Goal: Answer question/provide support: Share knowledge or assist other users

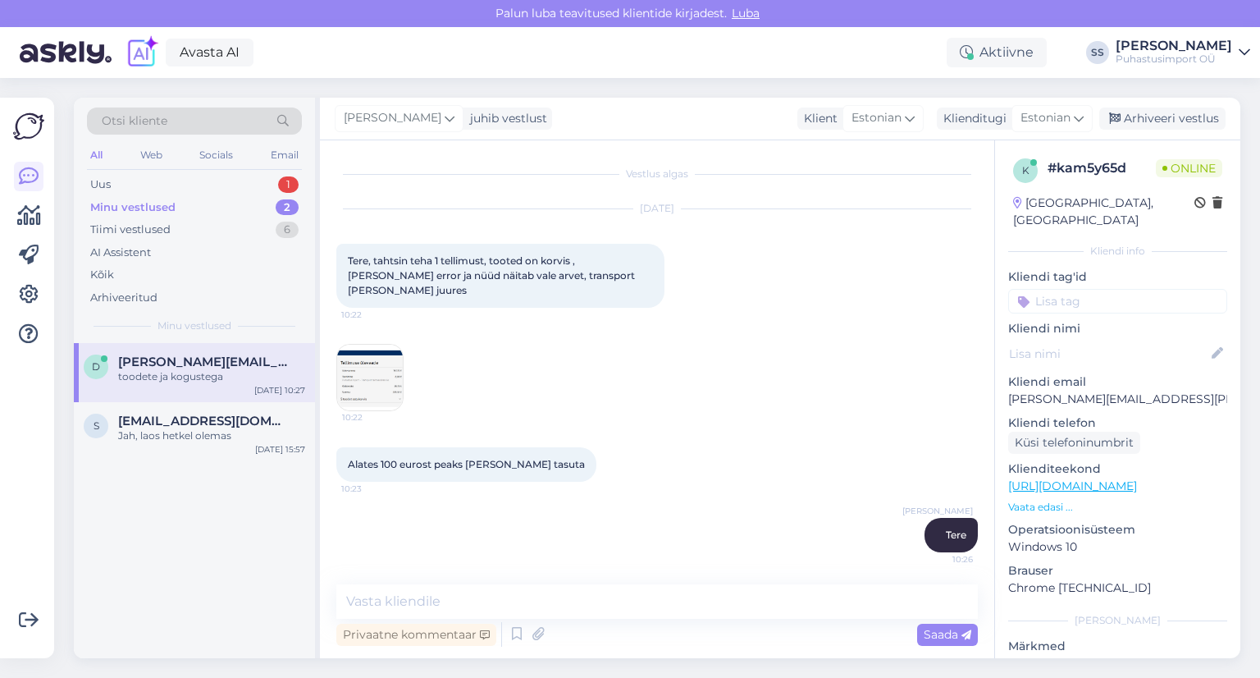
scroll to position [227, 0]
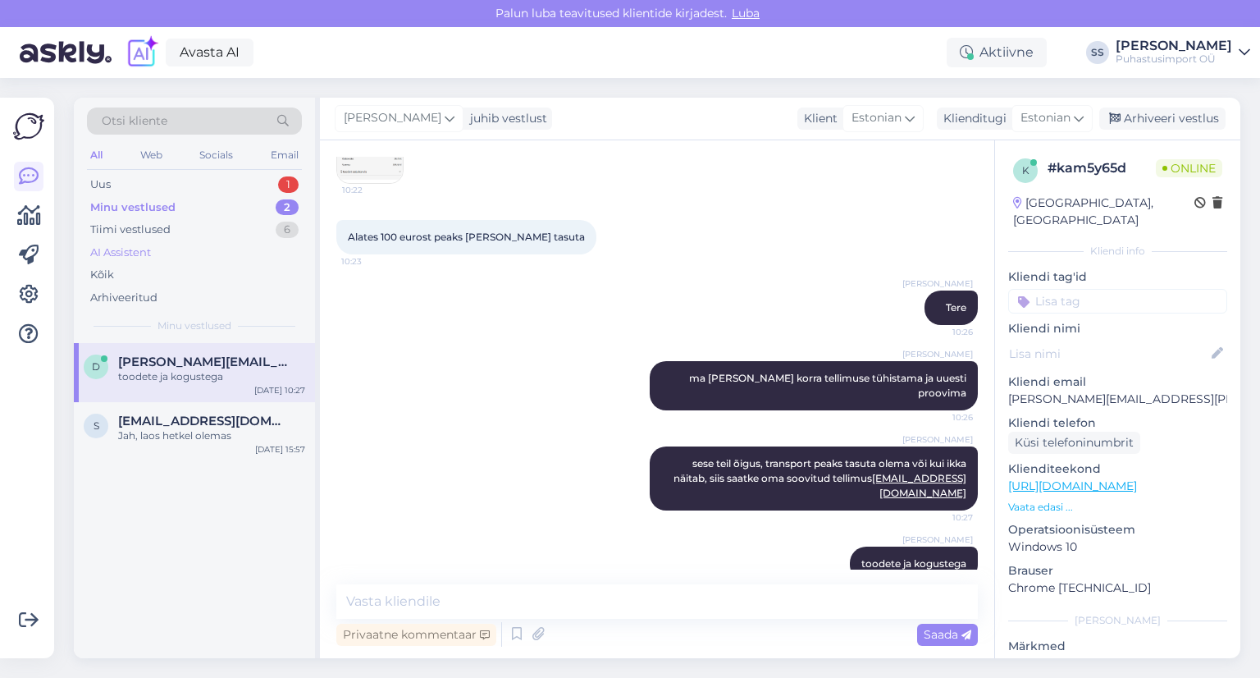
click at [198, 247] on div "AI Assistent" at bounding box center [194, 252] width 215 height 23
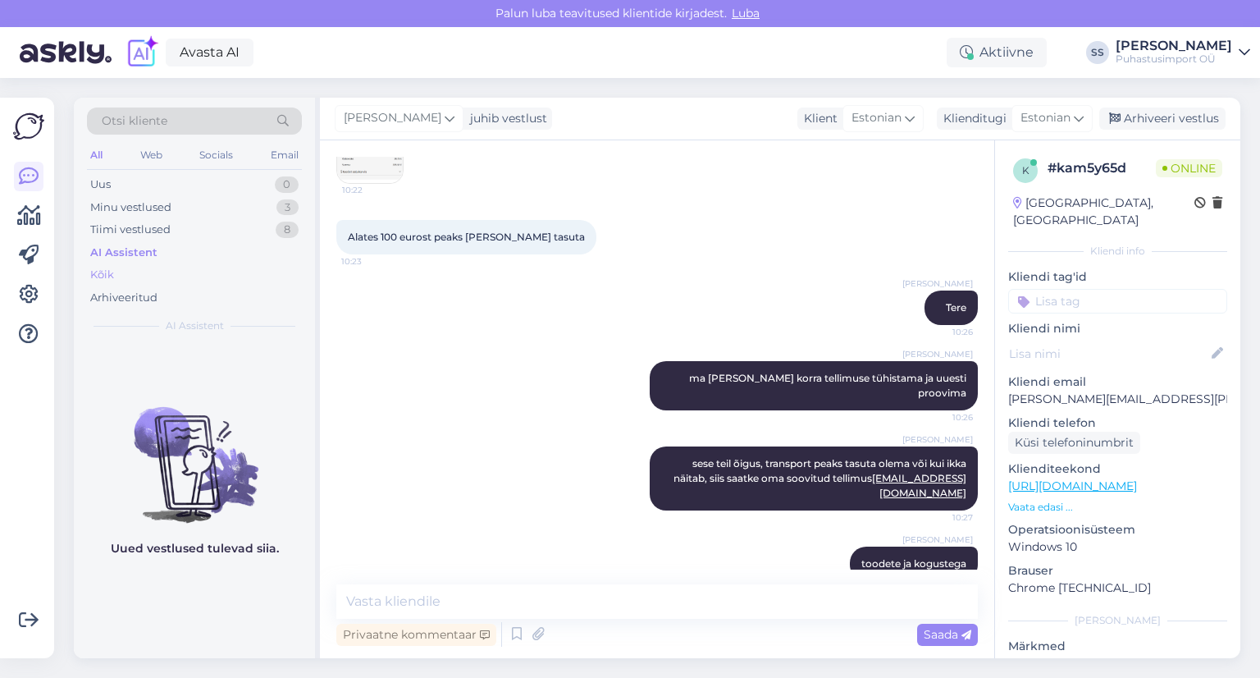
click at [190, 271] on div "Kõik" at bounding box center [194, 274] width 215 height 23
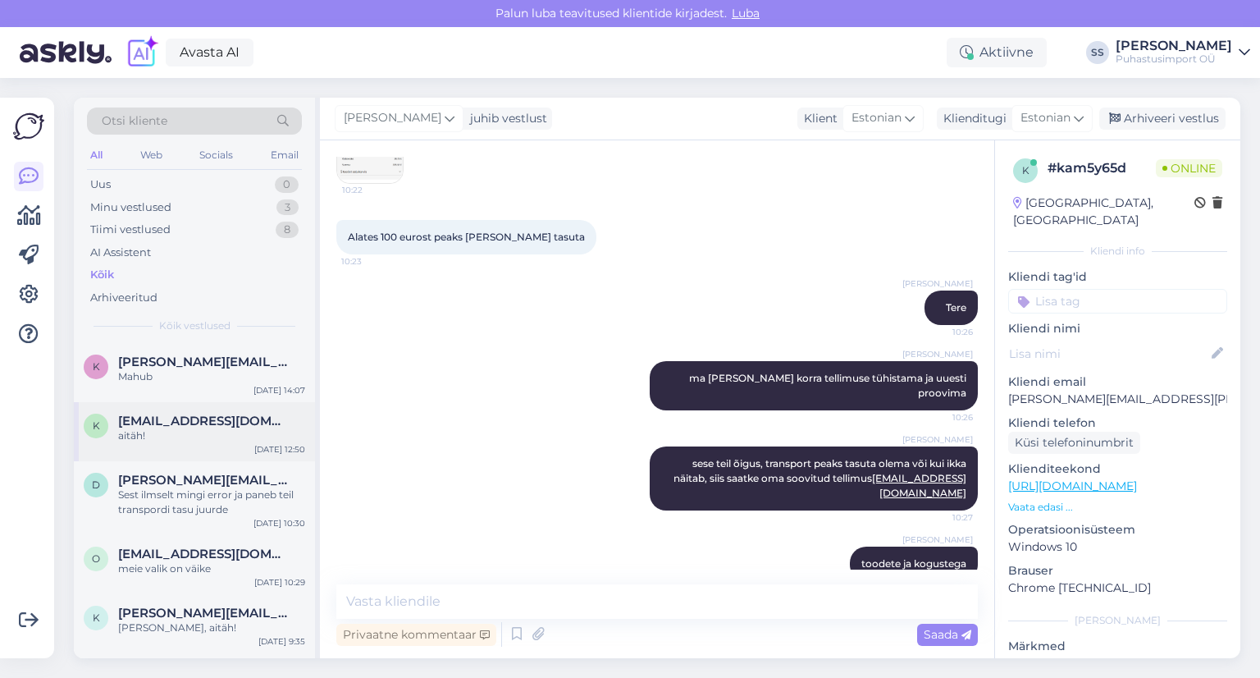
click at [176, 425] on span "[EMAIL_ADDRESS][DOMAIN_NAME]" at bounding box center [203, 420] width 171 height 15
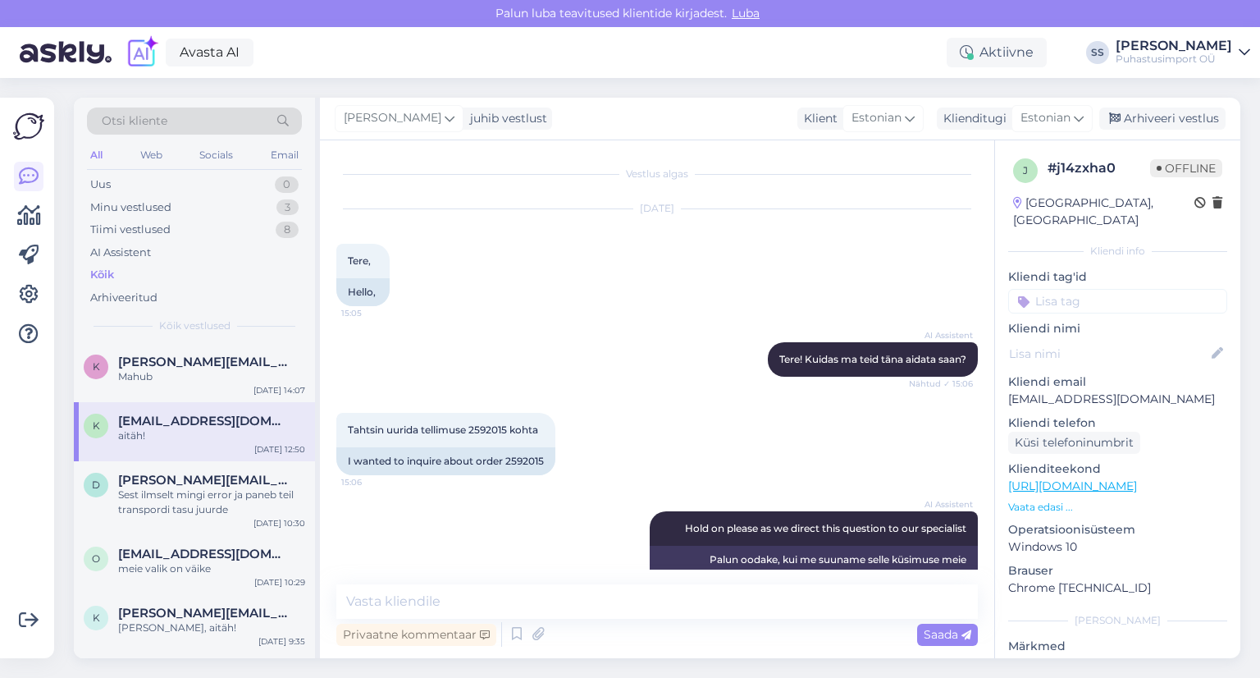
scroll to position [5177, 0]
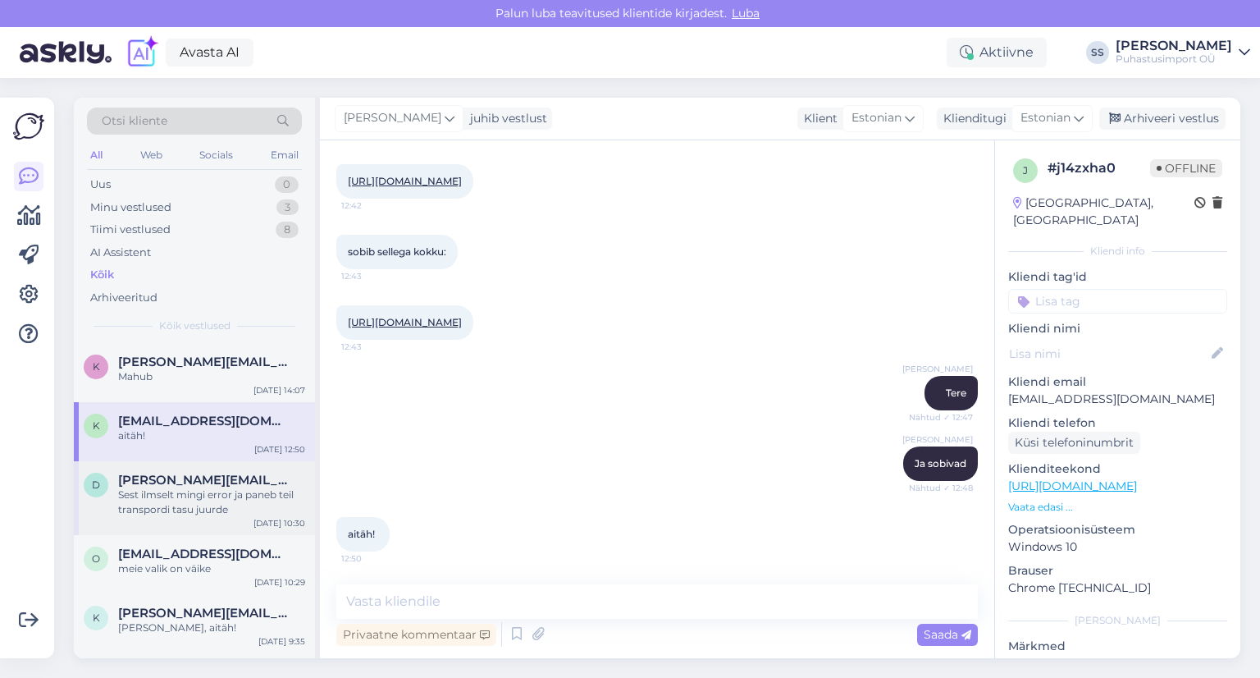
click at [185, 461] on div "d [PERSON_NAME][EMAIL_ADDRESS][PERSON_NAME][DOMAIN_NAME] Sest ilmselt mingi err…" at bounding box center [194, 498] width 241 height 74
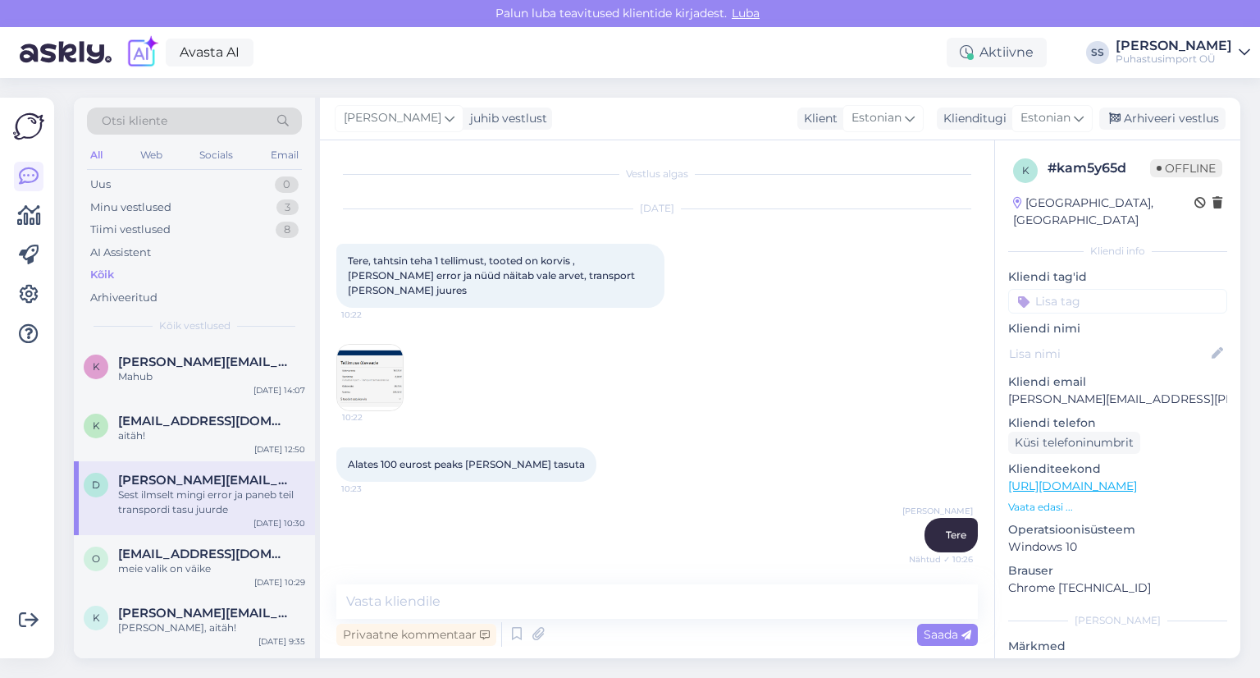
scroll to position [0, 0]
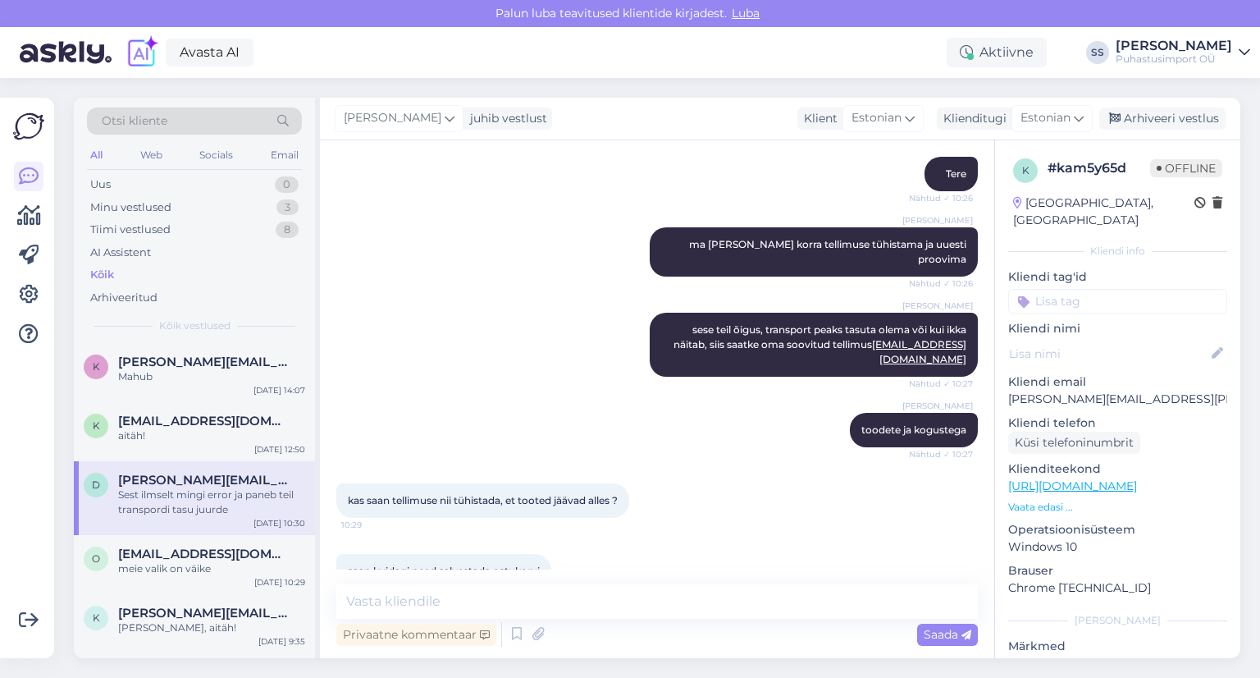
click at [185, 473] on span "[PERSON_NAME][EMAIL_ADDRESS][PERSON_NAME][DOMAIN_NAME]" at bounding box center [203, 480] width 171 height 15
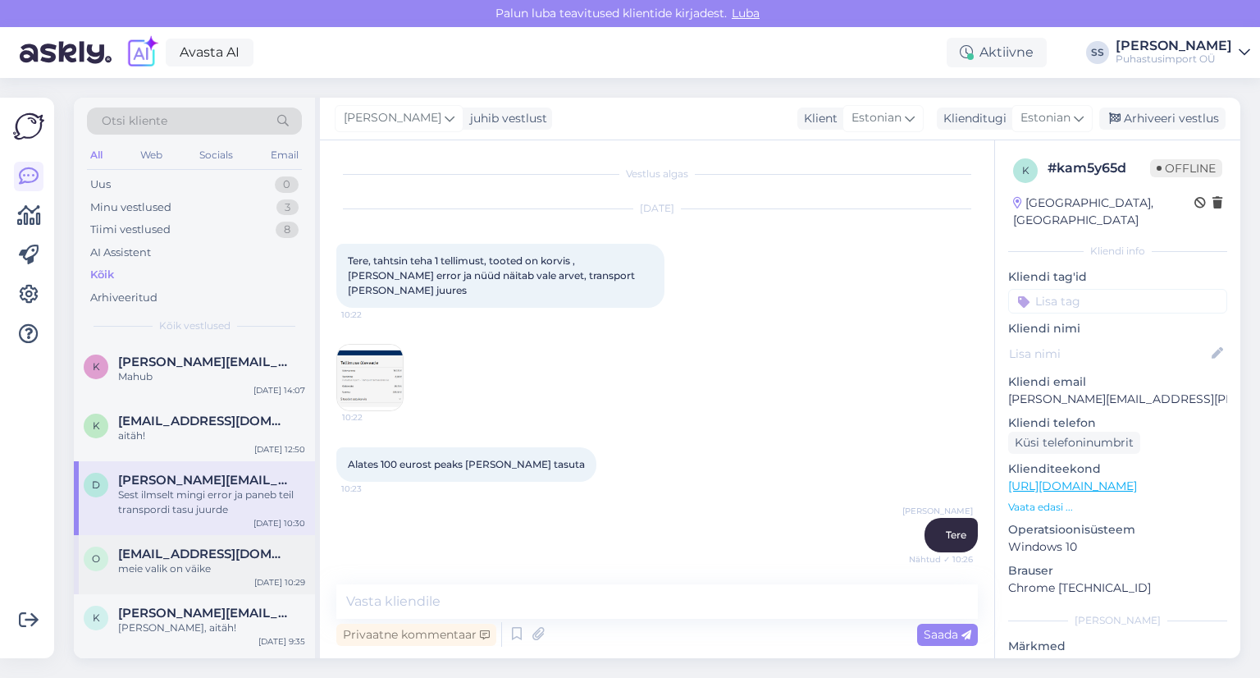
click at [226, 557] on span "[EMAIL_ADDRESS][DOMAIN_NAME]" at bounding box center [203, 553] width 171 height 15
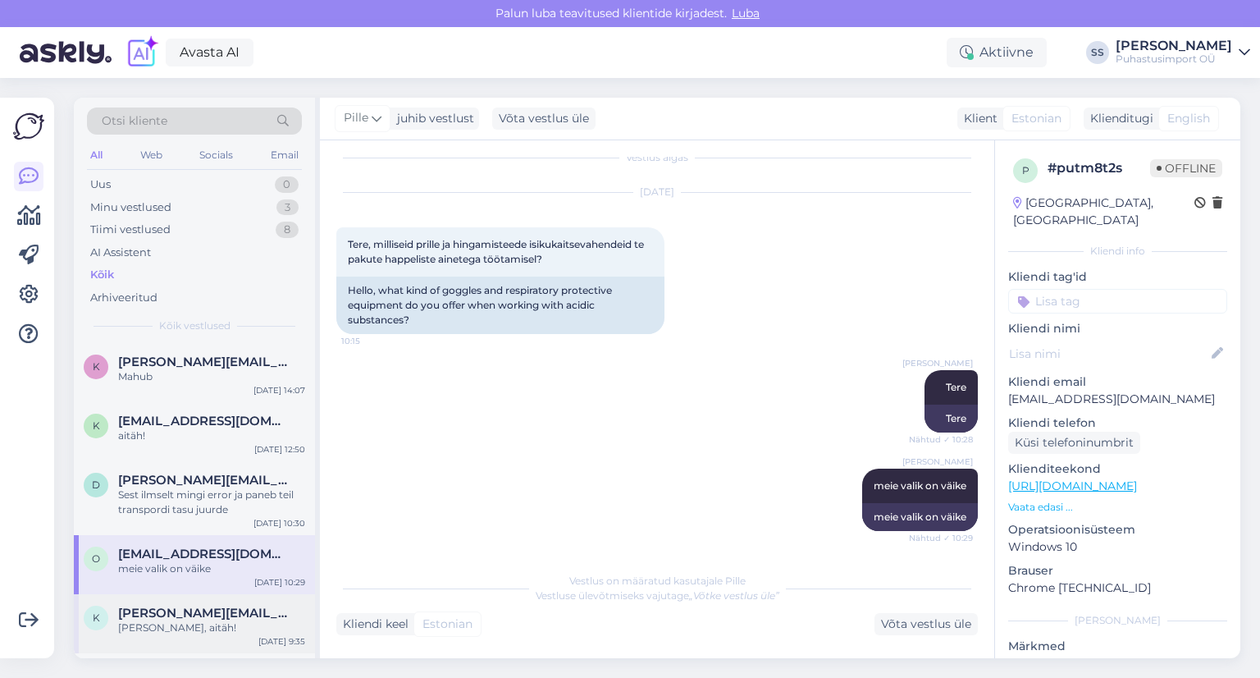
scroll to position [82, 0]
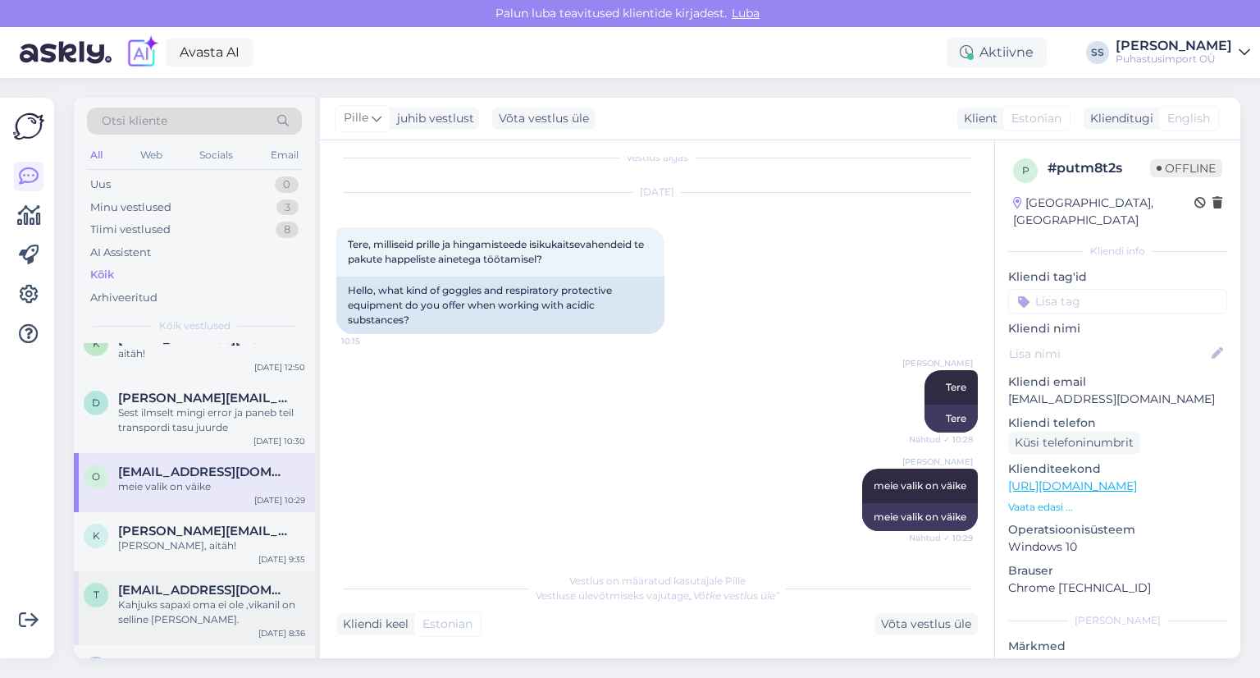
click at [250, 613] on div "Kahjuks sapaxi oma ei ole ,vikanil on selline [PERSON_NAME]." at bounding box center [211, 612] width 187 height 30
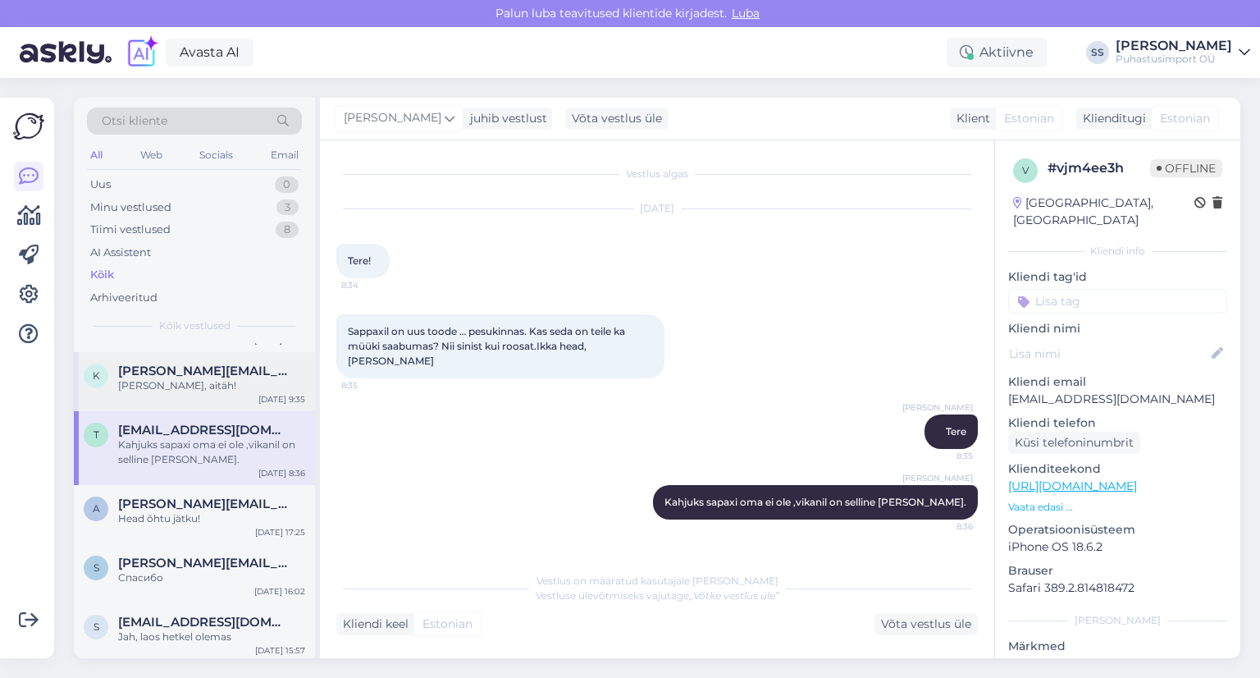
scroll to position [246, 0]
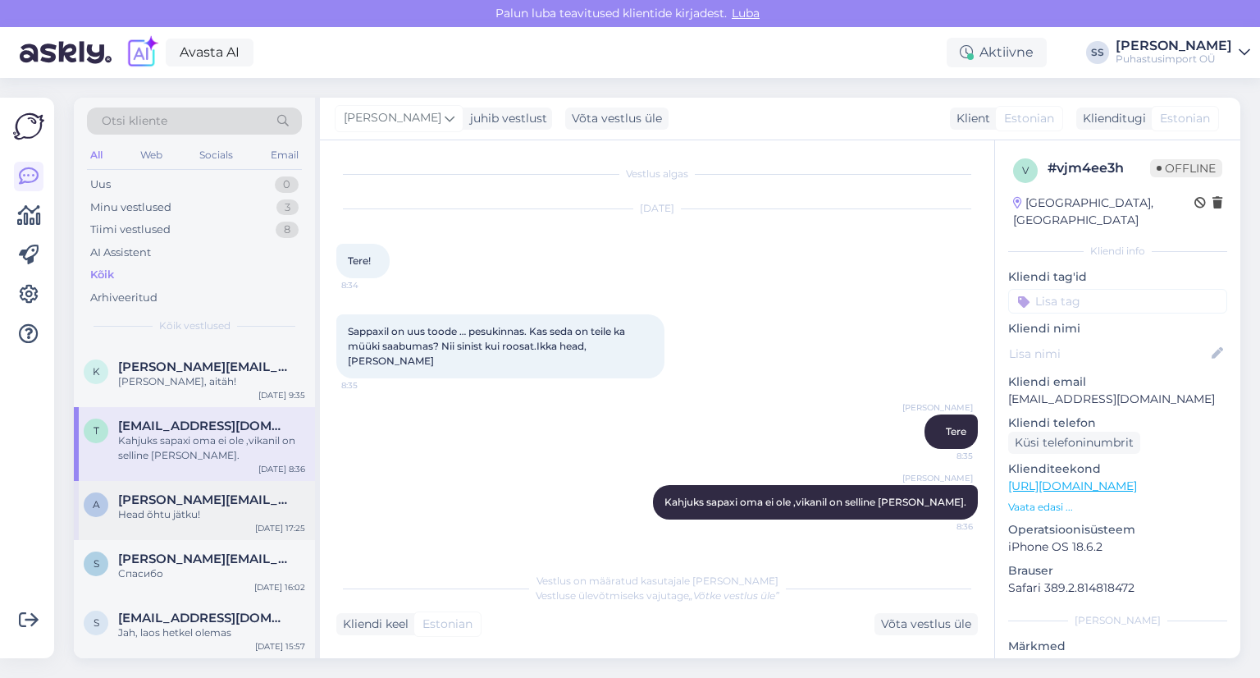
click at [219, 516] on div "Head õhtu jätku!" at bounding box center [211, 514] width 187 height 15
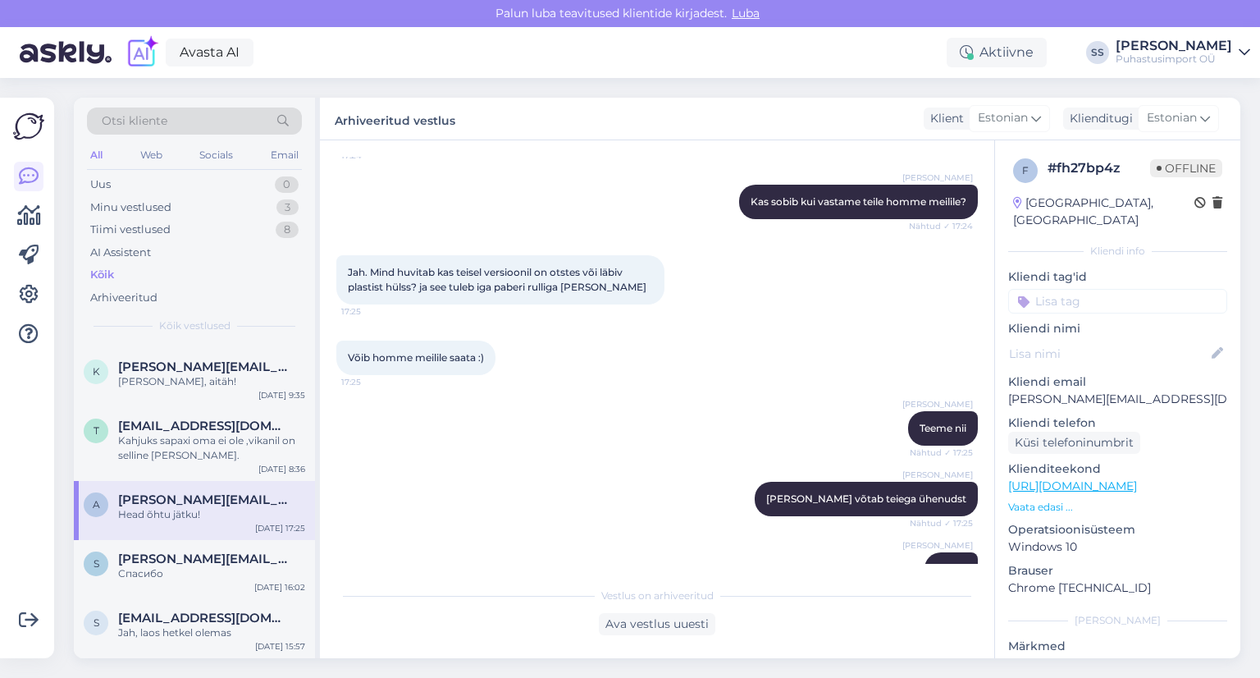
scroll to position [143, 0]
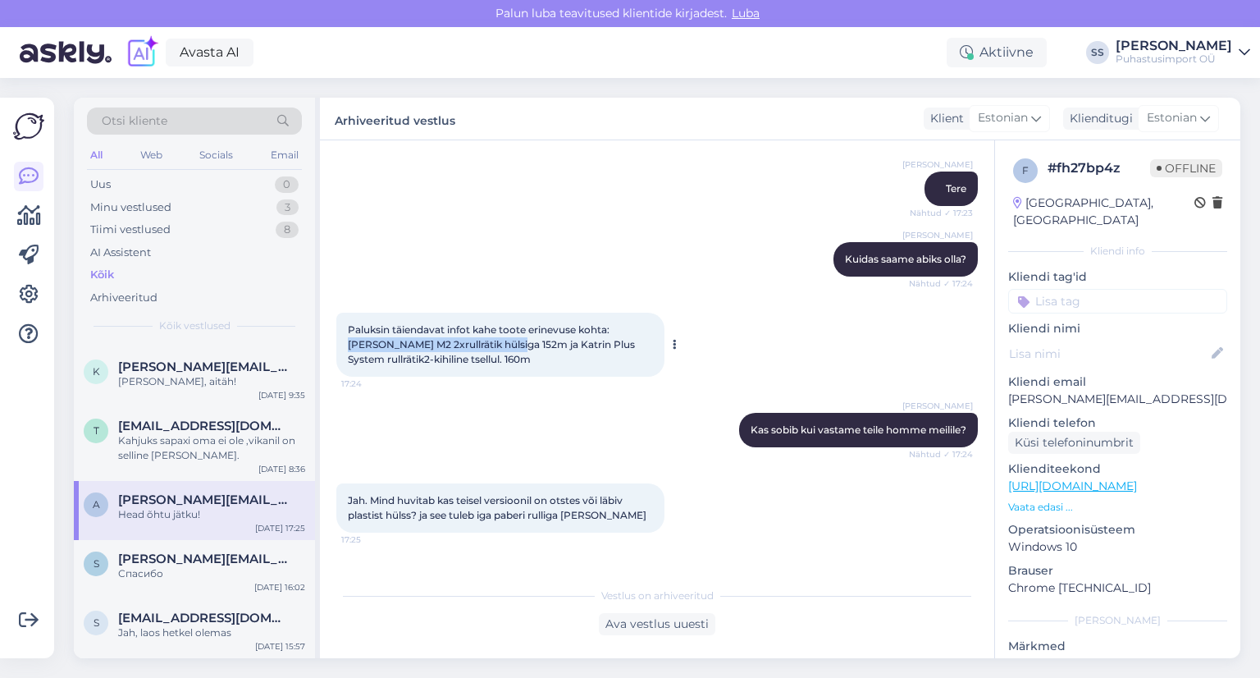
drag, startPoint x: 478, startPoint y: 345, endPoint x: 614, endPoint y: 333, distance: 136.7
click at [614, 333] on span "Paluksin täiendavat infot kahe toote erinevuse kohta: [PERSON_NAME] M2 2xrullrä…" at bounding box center [493, 344] width 290 height 42
copy span "Katrin M2 2xrullrätik hülsiga 152m"
drag, startPoint x: 510, startPoint y: 360, endPoint x: 496, endPoint y: 349, distance: 17.6
click at [496, 349] on div "Paluksin täiendavat infot kahe toote erinevuse kohta: [PERSON_NAME] M2 2xrullrä…" at bounding box center [500, 345] width 328 height 64
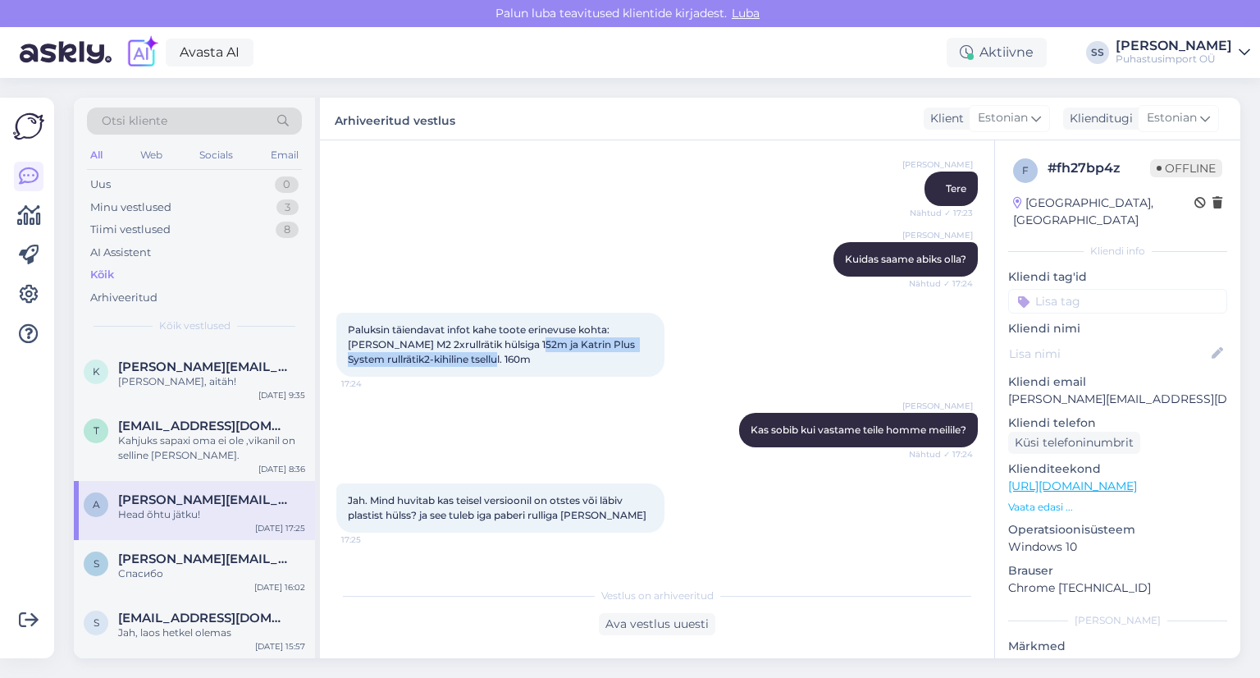
copy span "Katrin Plus System rullrätik2-[PERSON_NAME]. 160m"
drag, startPoint x: 1156, startPoint y: 377, endPoint x: 1006, endPoint y: 390, distance: 150.7
click at [1006, 390] on div "f # fh27bp4z Offline [GEOGRAPHIC_DATA], [GEOGRAPHIC_DATA] Kliendi info Kliendi …" at bounding box center [1117, 486] width 245 height 692
copy p "[PERSON_NAME][EMAIL_ADDRESS][DOMAIN_NAME]"
